Goal: Task Accomplishment & Management: Use online tool/utility

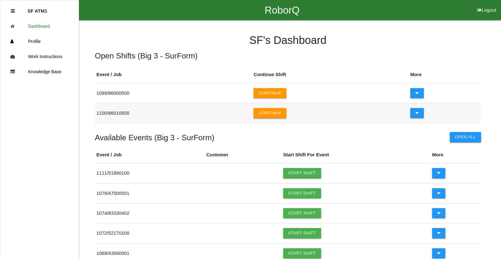
click at [284, 113] on button "Continue" at bounding box center [269, 113] width 33 height 10
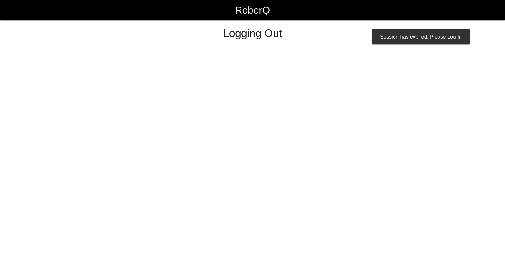
select select "Worker"
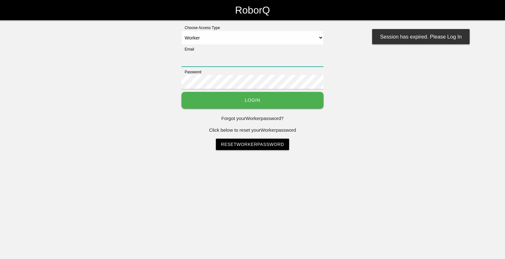
type input "[EMAIL_ADDRESS][DOMAIN_NAME]"
click at [280, 103] on button "Login" at bounding box center [253, 100] width 142 height 17
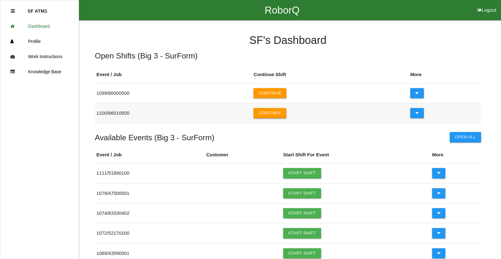
click at [271, 112] on button "Continue" at bounding box center [269, 113] width 33 height 10
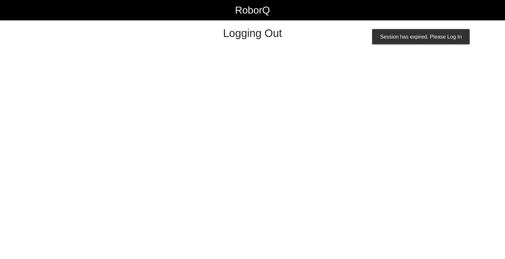
select select "Worker"
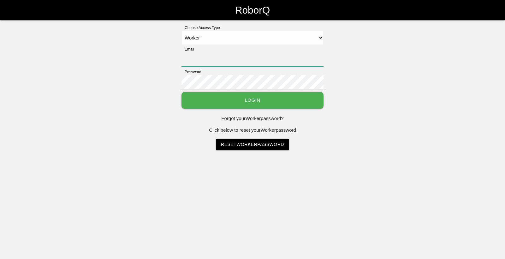
type input "[EMAIL_ADDRESS][DOMAIN_NAME]"
click at [251, 99] on button "Login" at bounding box center [253, 100] width 142 height 17
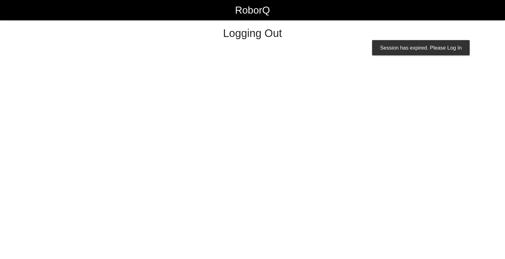
select select "Worker"
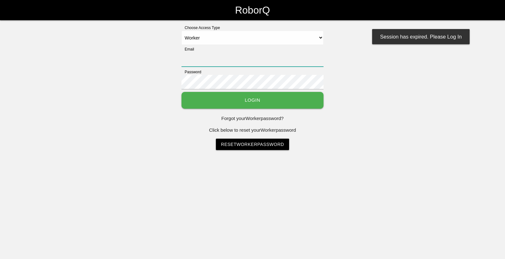
type input "[EMAIL_ADDRESS][DOMAIN_NAME]"
click at [257, 102] on button "Login" at bounding box center [253, 100] width 142 height 17
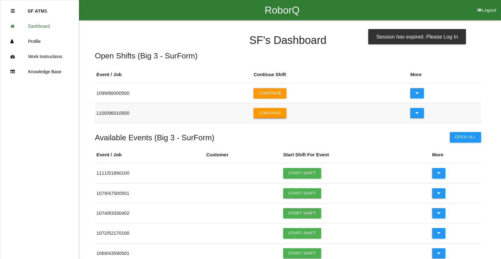
click at [274, 114] on button "Continue" at bounding box center [269, 113] width 33 height 10
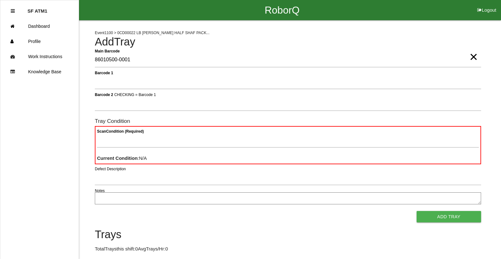
type Barcode "86010500-0001"
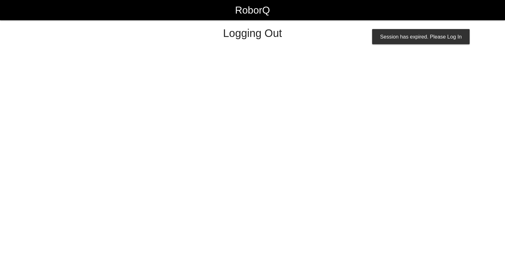
select select "Worker"
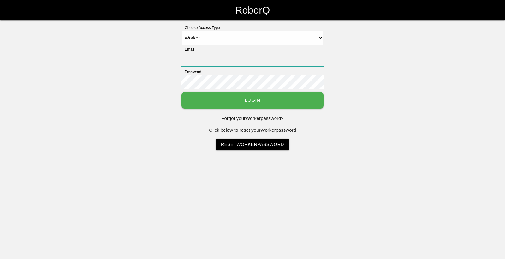
type input "[EMAIL_ADDRESS][DOMAIN_NAME]"
click at [242, 105] on button "Login" at bounding box center [253, 100] width 142 height 17
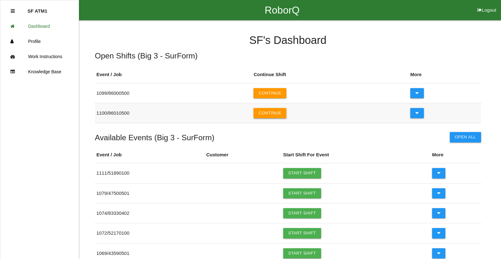
click at [266, 116] on button "Continue" at bounding box center [269, 113] width 33 height 10
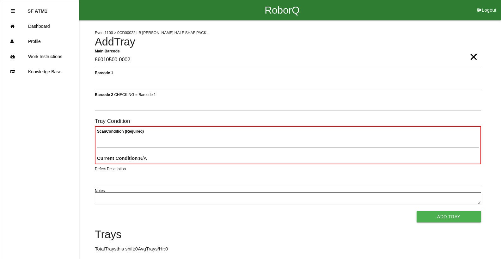
type Barcode "86010500-0002"
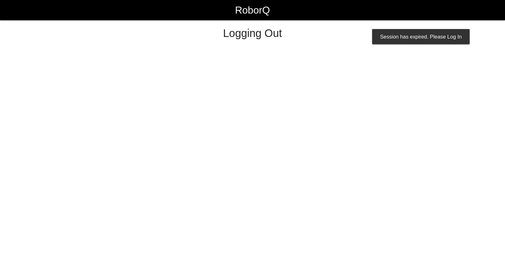
select select "Worker"
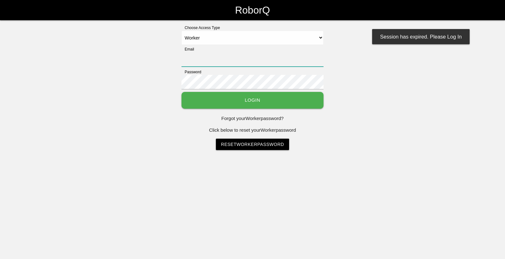
type input "[EMAIL_ADDRESS][DOMAIN_NAME]"
click at [261, 102] on button "Login" at bounding box center [253, 100] width 142 height 17
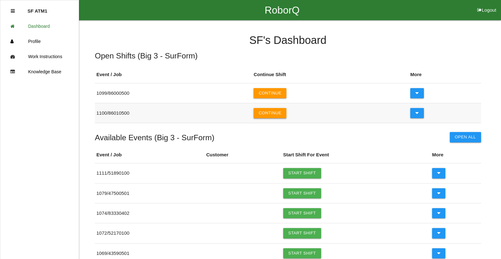
click at [270, 113] on button "Continue" at bounding box center [269, 113] width 33 height 10
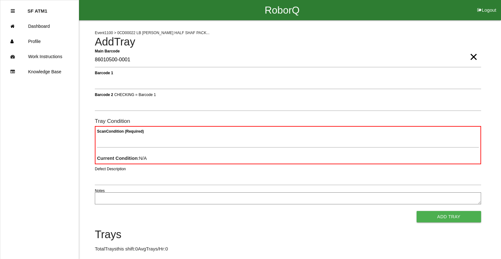
type Barcode "86010500-0001"
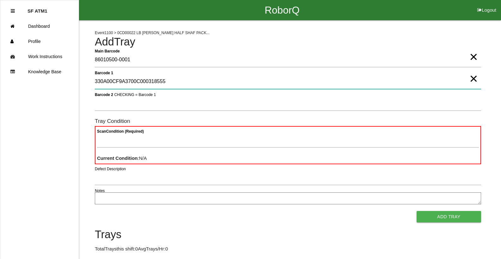
type 1 "330A00CF9A3700C000318555"
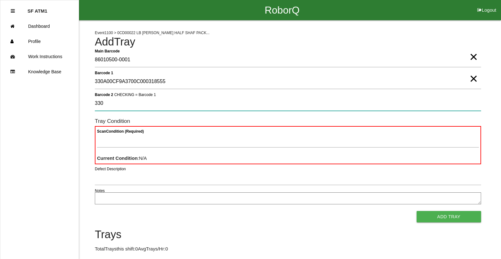
type 2 "330"
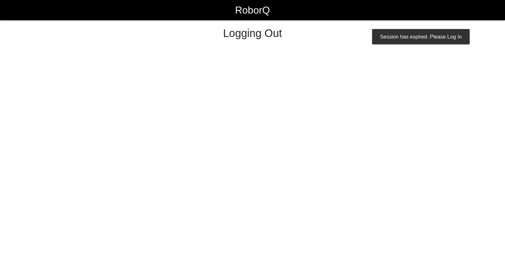
select select "Worker"
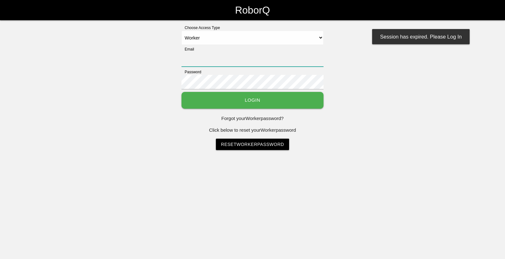
type input "[EMAIL_ADDRESS][DOMAIN_NAME]"
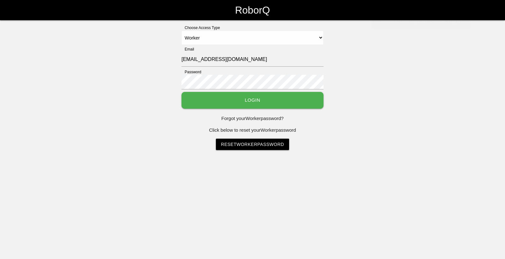
click at [259, 103] on button "Login" at bounding box center [253, 100] width 142 height 17
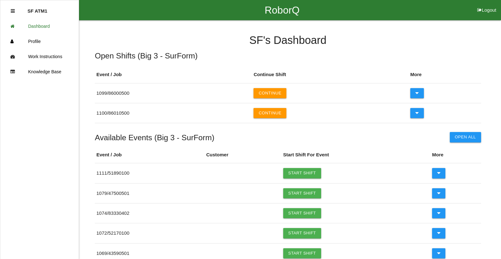
click at [489, 5] on button "Logout" at bounding box center [486, 2] width 28 height 5
select select "Worker"
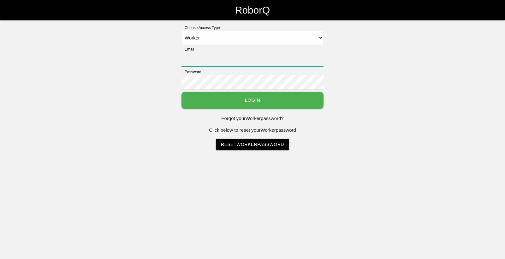
type input "[EMAIL_ADDRESS][DOMAIN_NAME]"
click at [282, 105] on button "Login" at bounding box center [253, 100] width 142 height 17
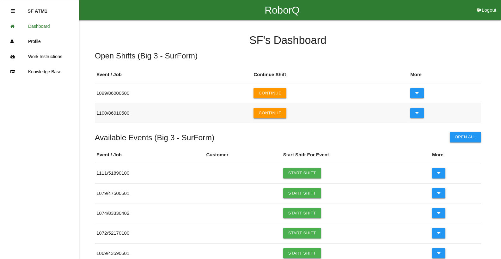
click at [280, 113] on button "Continue" at bounding box center [269, 113] width 33 height 10
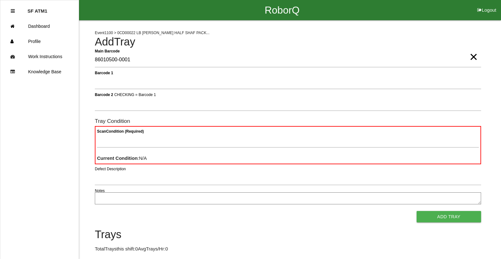
type Barcode "86010500-0001"
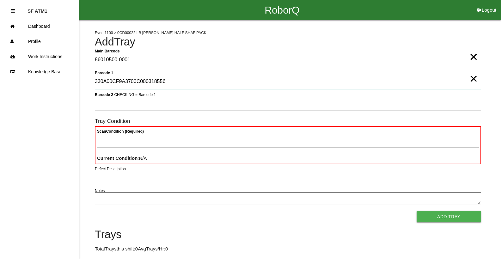
type 1 "330A00CF9A3700C000318556"
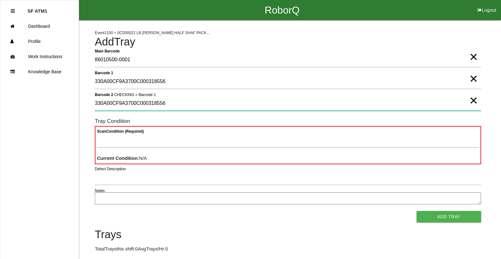
type 2 "330A00CF9A3700C000318556"
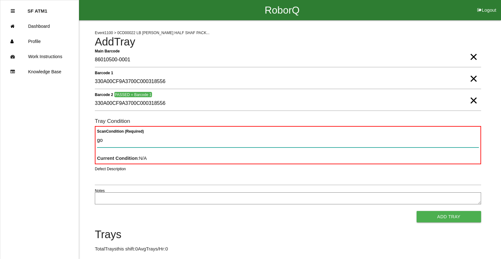
type Condition "goo"
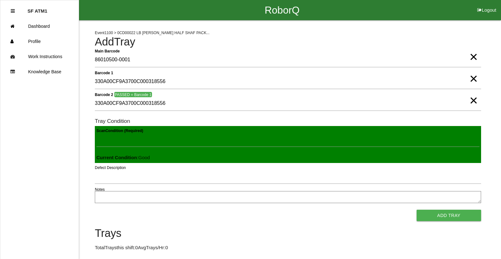
click at [416, 210] on button "Add Tray" at bounding box center [448, 215] width 64 height 11
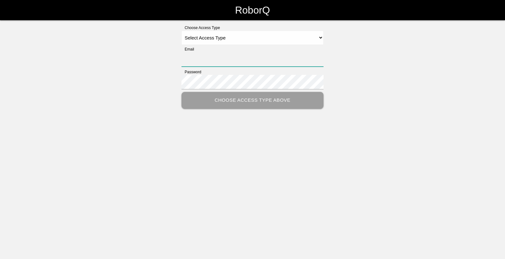
type input "[EMAIL_ADDRESS][DOMAIN_NAME]"
click at [318, 38] on select "Select Access Type Admin Customer Supervisor Worker" at bounding box center [253, 38] width 142 height 14
select select "Worker"
click at [182, 31] on select "Select Access Type Admin Customer Supervisor Worker" at bounding box center [253, 38] width 142 height 14
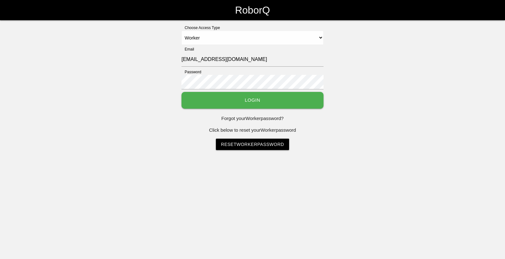
click at [243, 100] on button "Login" at bounding box center [253, 100] width 142 height 17
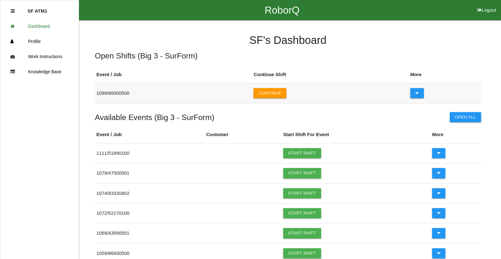
click at [266, 99] on td "Continue" at bounding box center [330, 93] width 157 height 20
click at [266, 96] on button "Continue" at bounding box center [269, 93] width 33 height 10
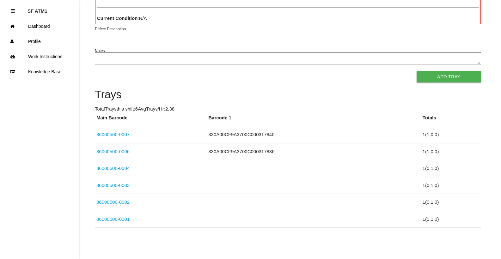
scroll to position [57, 0]
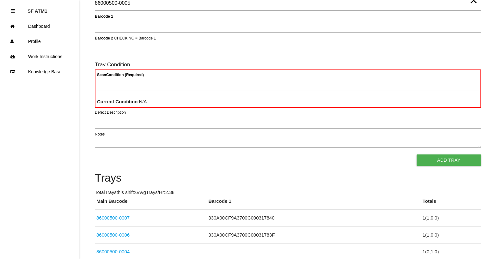
type Barcode "86000500-0005"
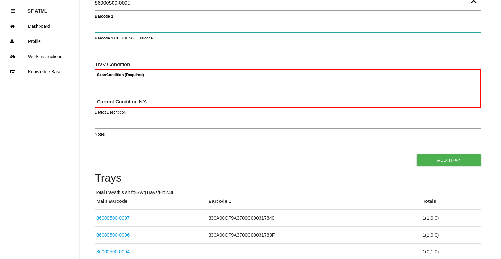
click at [416, 154] on button "Add Tray" at bounding box center [448, 159] width 64 height 11
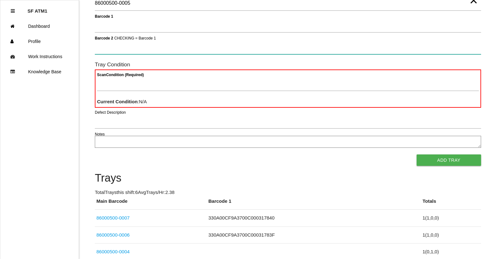
scroll to position [0, 0]
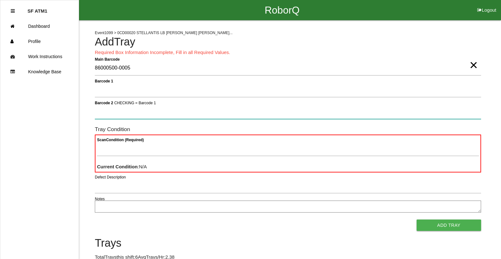
click at [416, 219] on button "Add Tray" at bounding box center [448, 224] width 64 height 11
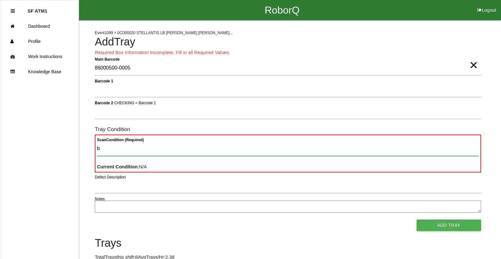
type Condition "ba"
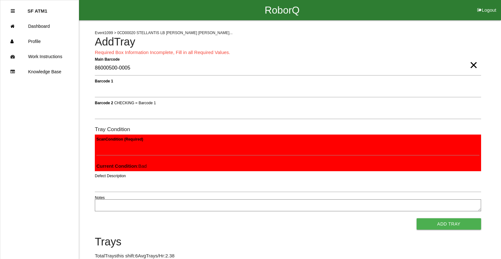
click at [416, 218] on button "Add Tray" at bounding box center [448, 223] width 64 height 11
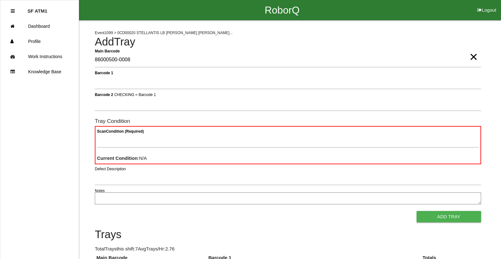
type Barcode "86000500-0008"
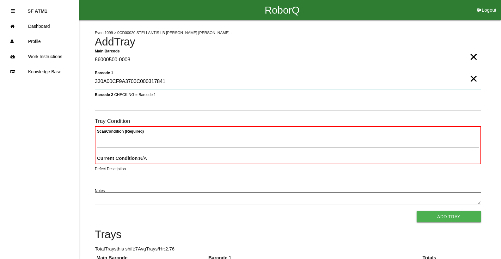
type 1 "330A00CF9A3700C000317841"
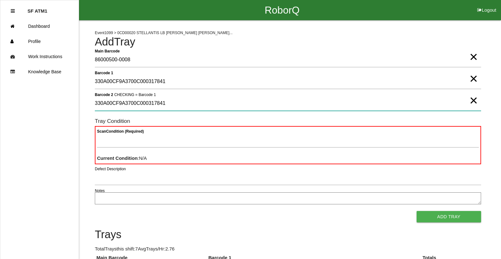
type 2 "330A00CF9A3700C000317841"
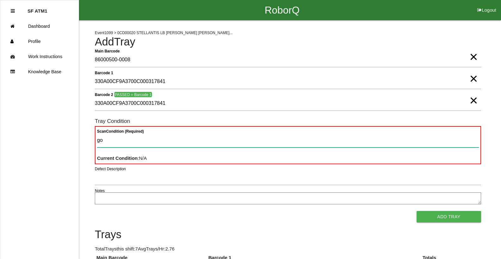
type Condition "goo"
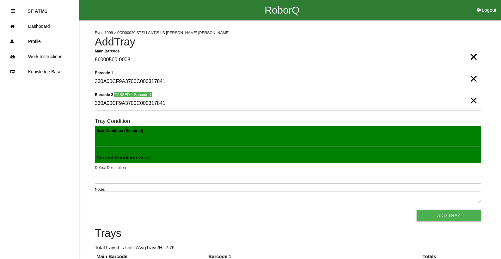
click at [416, 210] on button "Add Tray" at bounding box center [448, 215] width 64 height 11
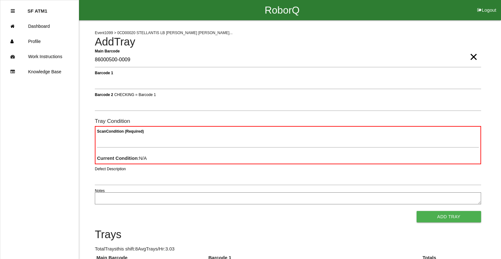
type Barcode "86000500-0009"
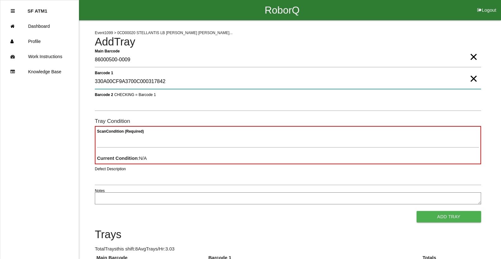
type 1 "330A00CF9A3700C000317842"
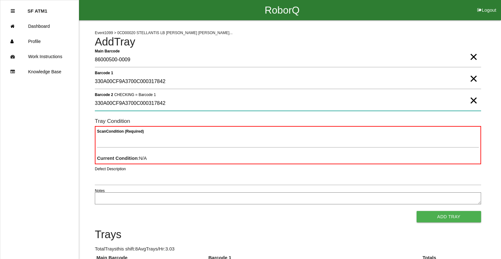
type 2 "330A00CF9A3700C000317842"
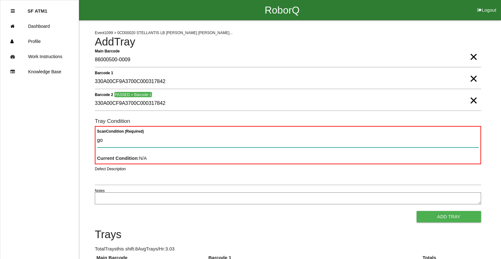
type Condition "goo"
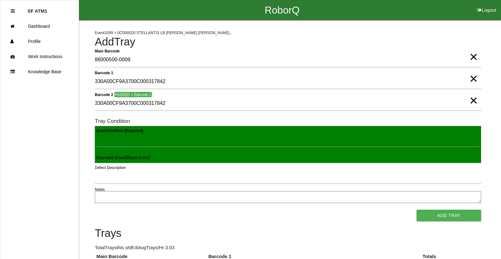
click at [416, 210] on button "Add Tray" at bounding box center [448, 215] width 64 height 11
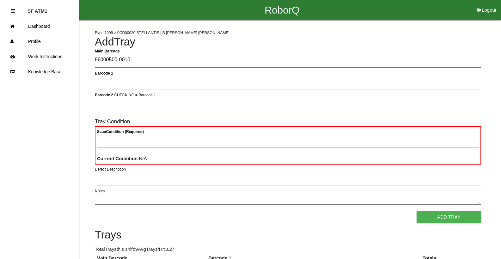
type Barcode "86000500-0010"
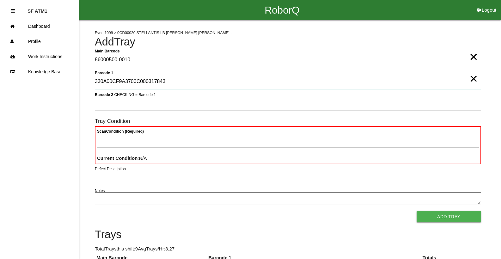
type 1 "330A00CF9A3700C000317843"
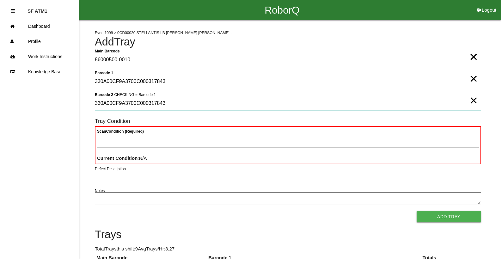
type 2 "330A00CF9A3700C000317843"
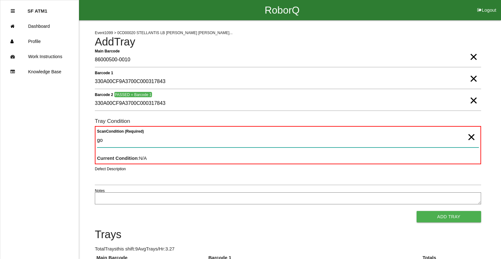
type Condition "goo"
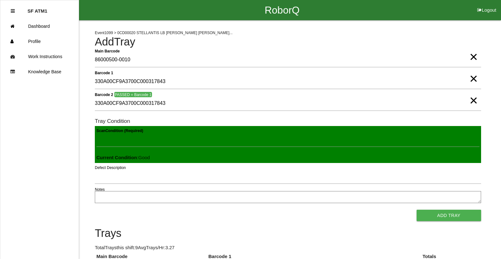
click at [416, 210] on button "Add Tray" at bounding box center [448, 215] width 64 height 11
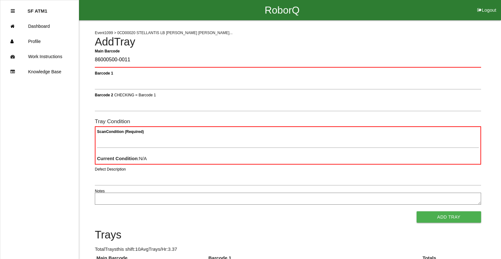
type Barcode "86000500-0011"
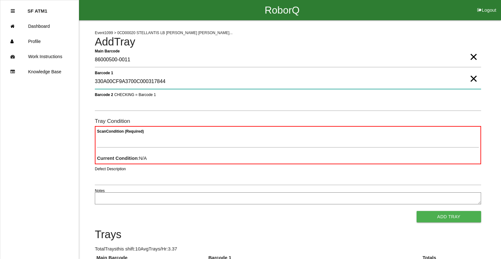
type 1 "330A00CF9A3700C000317844"
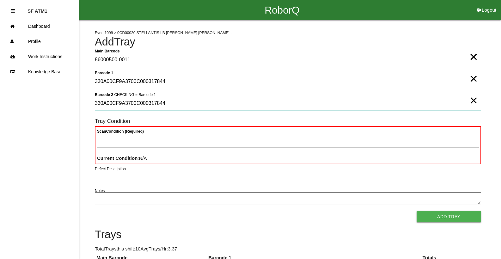
type 2 "330A00CF9A3700C000317844"
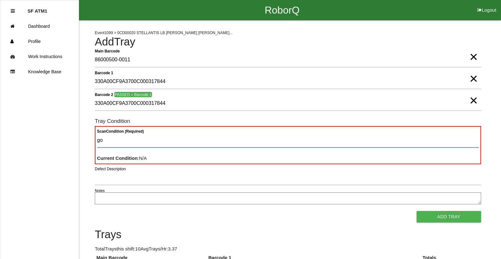
type Condition "goo"
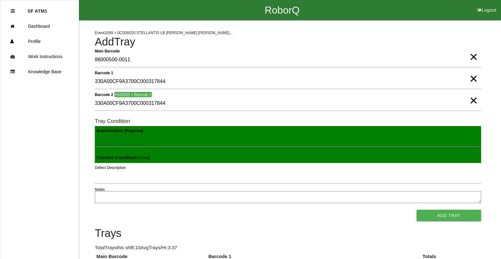
click at [416, 210] on button "Add Tray" at bounding box center [448, 215] width 64 height 11
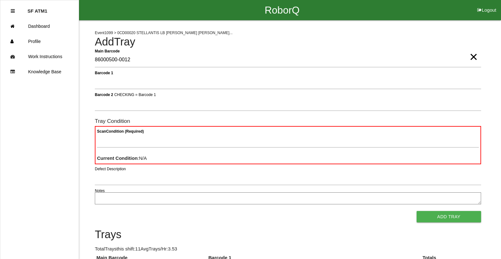
type Barcode "86000500-0012"
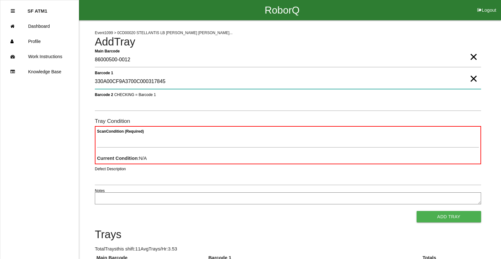
type 1 "330A00CF9A3700C000317845"
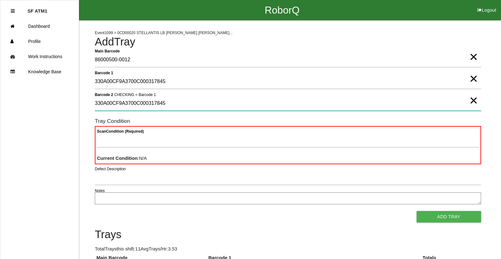
type 2 "330A00CF9A3700C000317845"
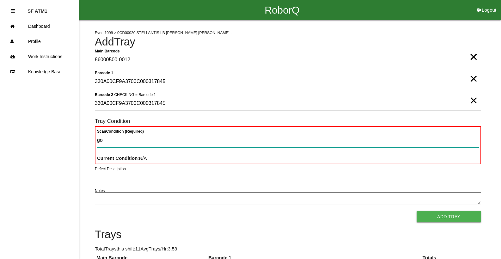
type Condition "goo"
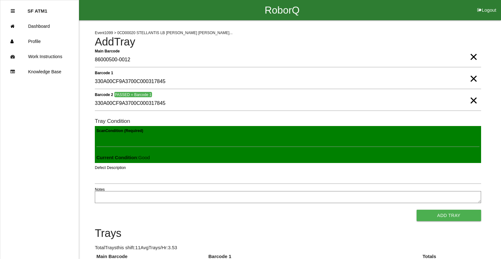
click at [416, 210] on button "Add Tray" at bounding box center [448, 215] width 64 height 11
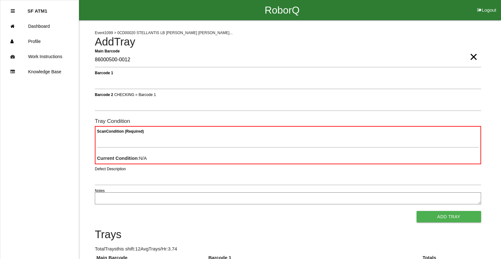
type Barcode "86000500-0012"
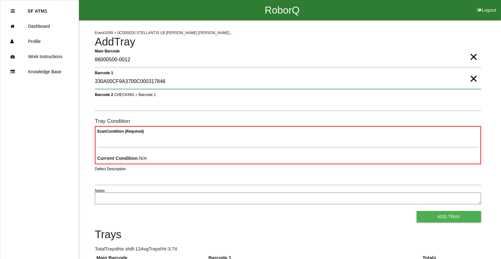
type 1 "330A00CF9A3700C000317846"
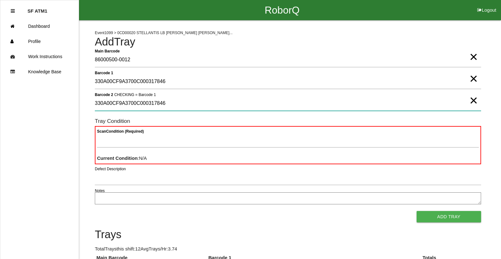
type 2 "330A00CF9A3700C000317846"
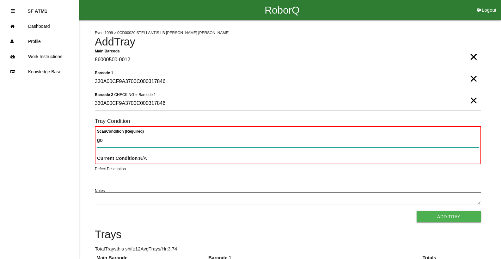
type Condition "goo"
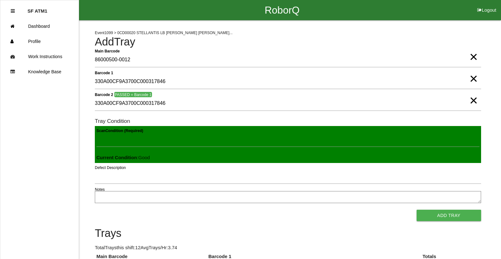
click at [416, 210] on button "Add Tray" at bounding box center [448, 215] width 64 height 11
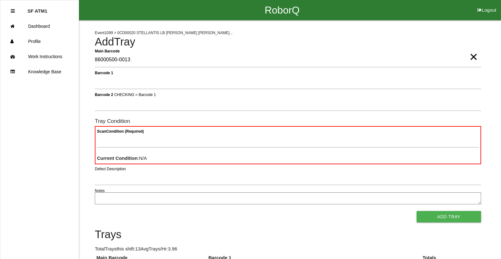
type Barcode "86000500-0013"
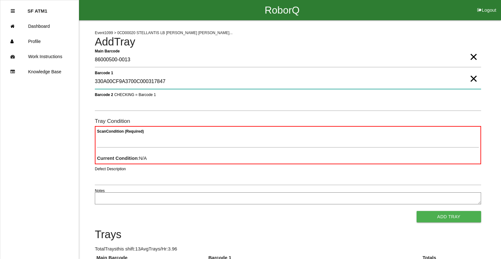
type 1 "330A00CF9A3700C000317847"
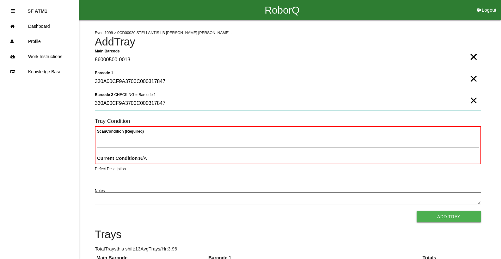
type 2 "330A00CF9A3700C000317847"
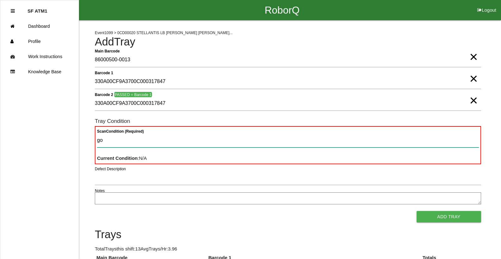
type Condition "goo"
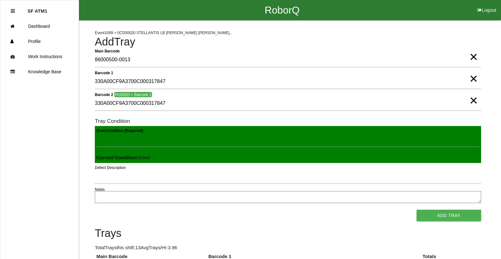
click at [416, 210] on button "Add Tray" at bounding box center [448, 215] width 64 height 11
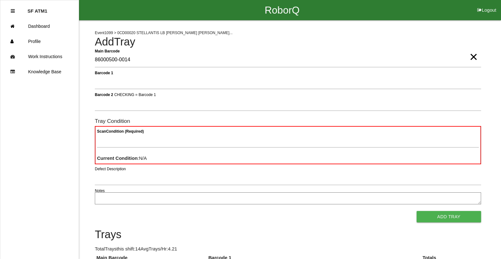
type Barcode "86000500-0014"
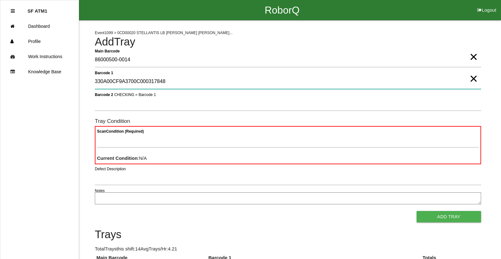
type 1 "330A00CF9A3700C000317848"
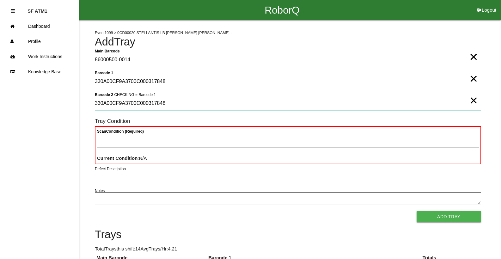
type 2 "330A00CF9A3700C000317848"
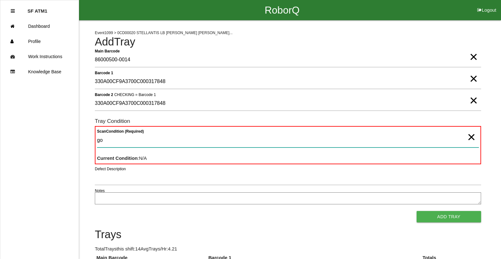
type Condition "goo"
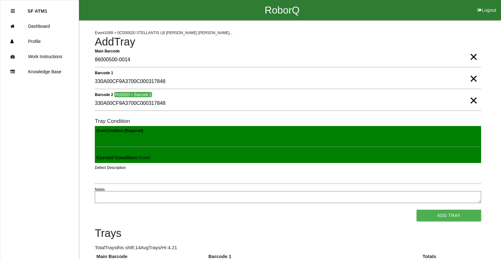
click at [416, 210] on button "Add Tray" at bounding box center [448, 215] width 64 height 11
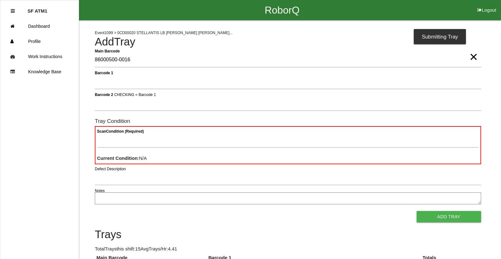
type Barcode "86000500-0016"
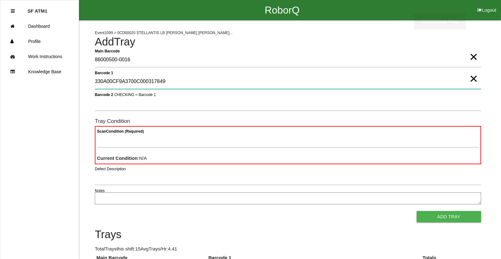
type 1 "330A00CF9A3700C000317849"
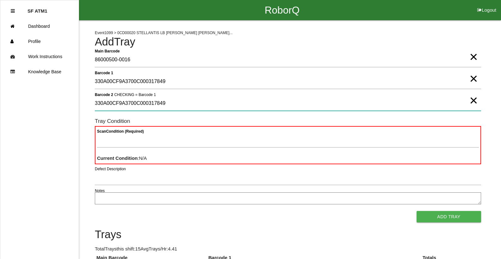
type 2 "330A00CF9A3700C000317849"
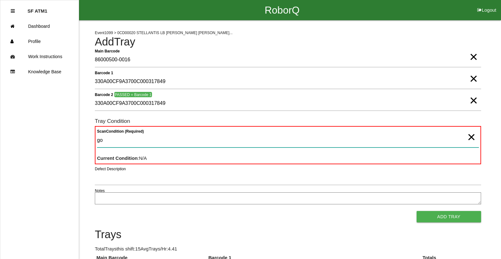
type Condition "goo"
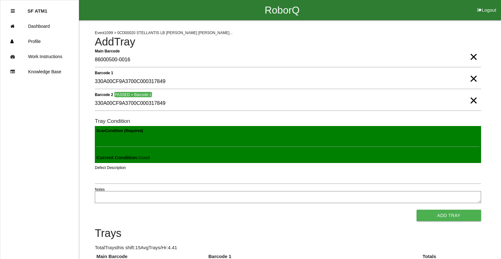
click at [416, 210] on button "Add Tray" at bounding box center [448, 215] width 64 height 11
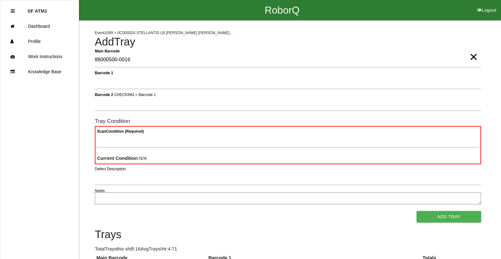
type Barcode "86000500-0016"
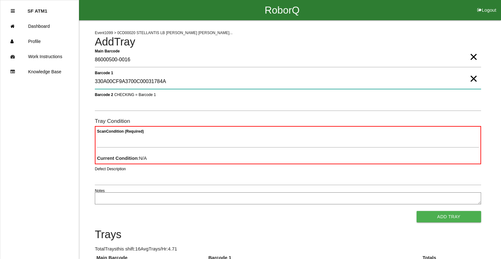
type 1 "330A00CF9A3700C00031784A"
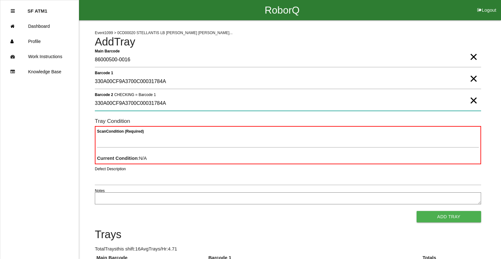
type 2 "330A00CF9A3700C00031784A"
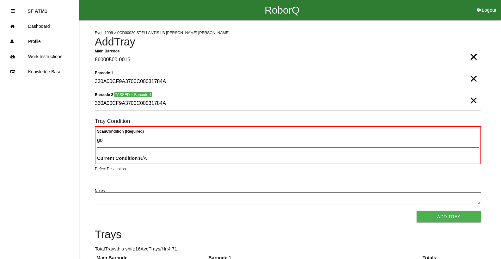
type Condition "goo"
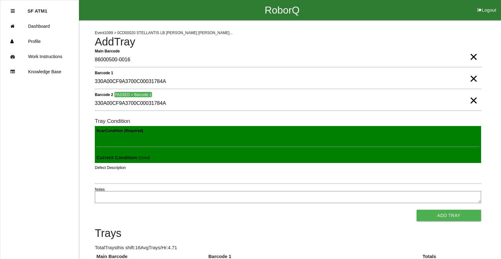
click at [416, 210] on button "Add Tray" at bounding box center [448, 215] width 64 height 11
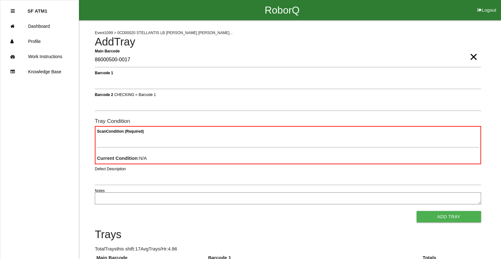
type Barcode "86000500-0017"
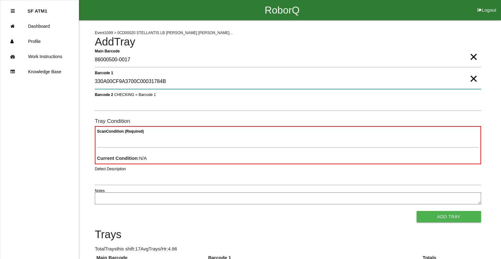
type 1 "330A00CF9A3700C00031784B"
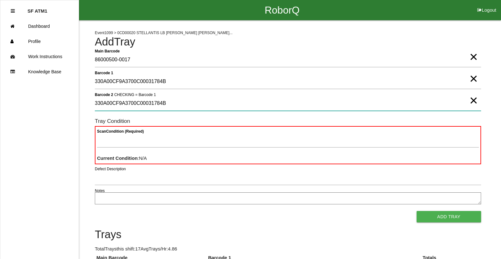
type 2 "330A00CF9A3700C00031784B"
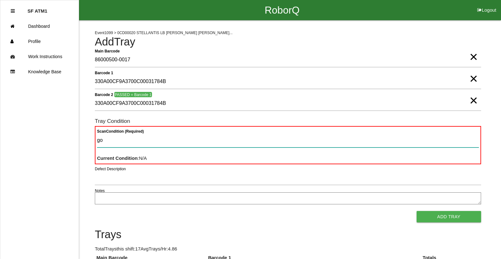
type Condition "goo"
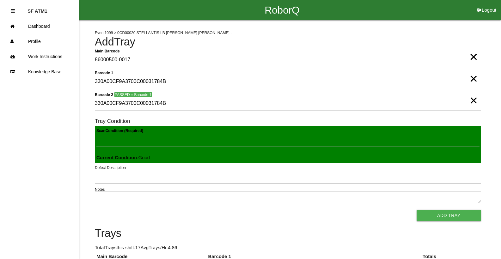
click at [416, 210] on button "Add Tray" at bounding box center [448, 215] width 64 height 11
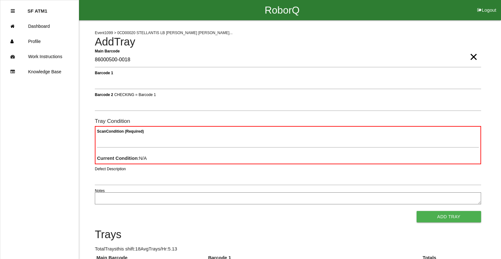
type Barcode "86000500-0018"
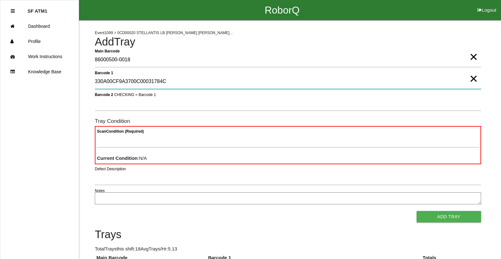
type 1 "330A00CF9A3700C00031784C"
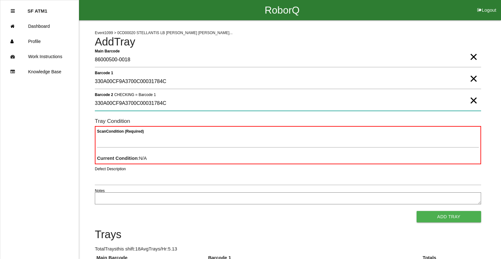
type 2 "330A00CF9A3700C00031784C"
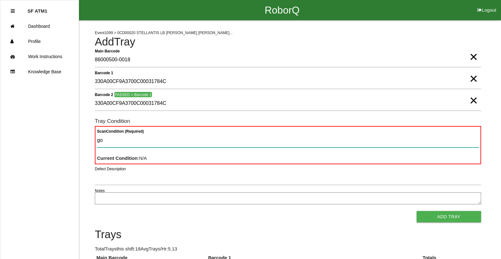
type Condition "goo"
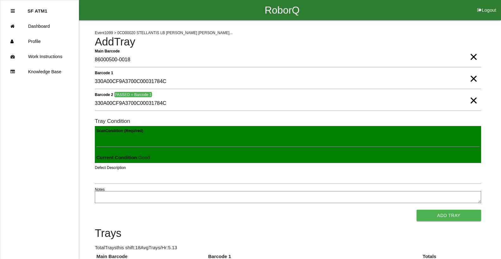
click at [416, 210] on button "Add Tray" at bounding box center [448, 215] width 64 height 11
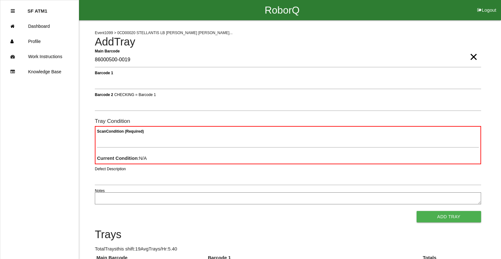
type Barcode "86000500-0019"
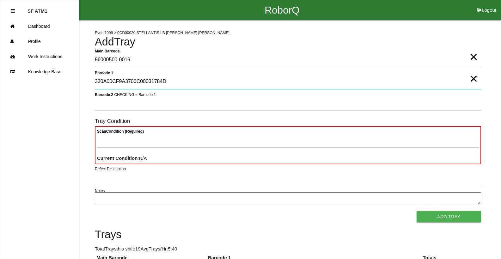
type 1 "330A00CF9A3700C00031784D"
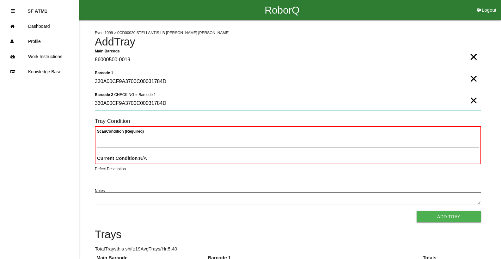
type 2 "330A00CF9A3700C00031784D"
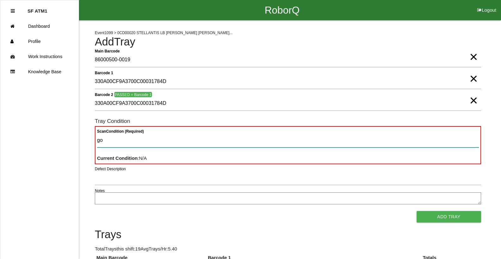
type Condition "goo"
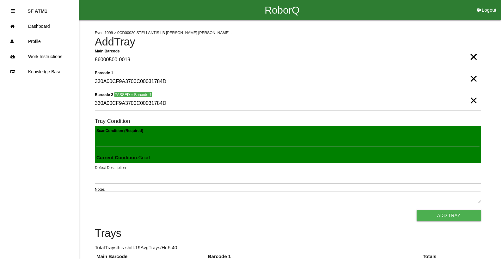
click at [416, 210] on button "Add Tray" at bounding box center [448, 215] width 64 height 11
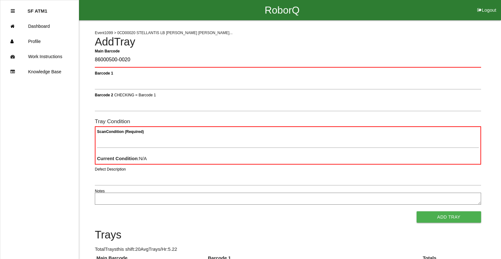
type Barcode "86000500-0020"
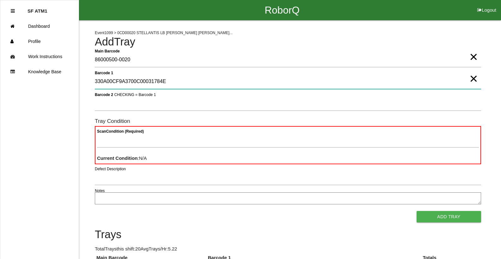
type 1 "330A00CF9A3700C00031784E"
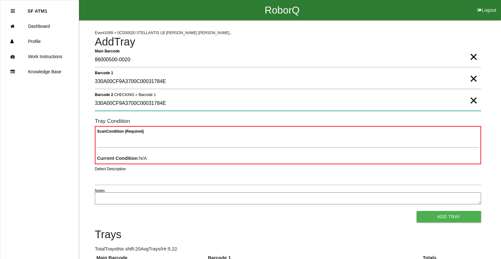
type 2 "330A00CF9A3700C00031784E"
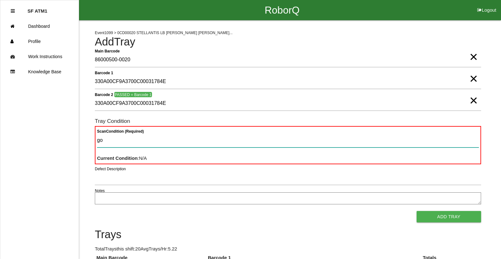
type Condition "goo"
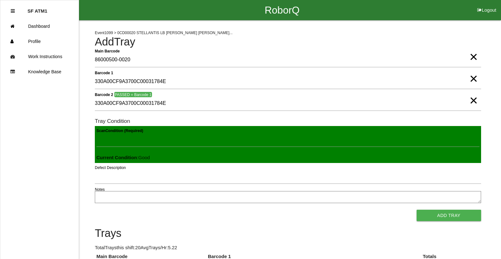
click at [416, 210] on button "Add Tray" at bounding box center [448, 215] width 64 height 11
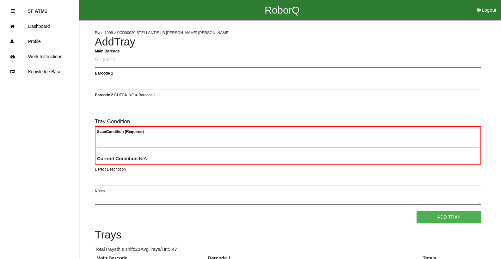
drag, startPoint x: 505, startPoint y: 122, endPoint x: 471, endPoint y: 44, distance: 84.6
click at [471, 44] on h4 "Add Tray" at bounding box center [288, 42] width 386 height 12
click at [431, 11] on div "RoborQ Logout" at bounding box center [281, 10] width 437 height 20
